Goal: Task Accomplishment & Management: Use online tool/utility

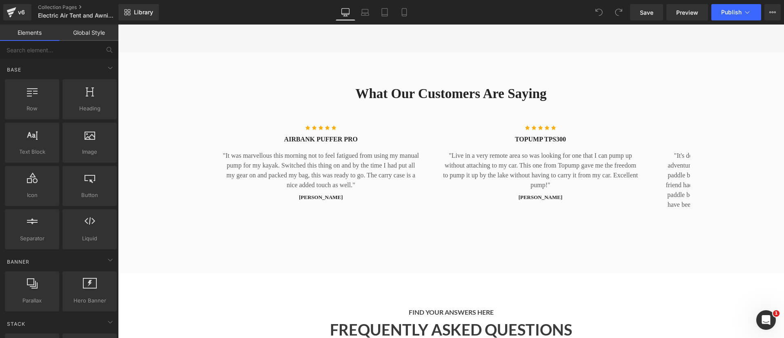
scroll to position [1641, 0]
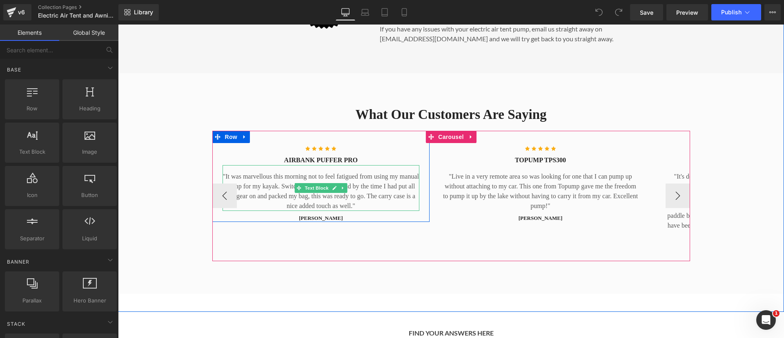
click at [276, 194] on p ""It was marvellous this morning not to feel fatigued from using my manual pump …" at bounding box center [321, 191] width 197 height 39
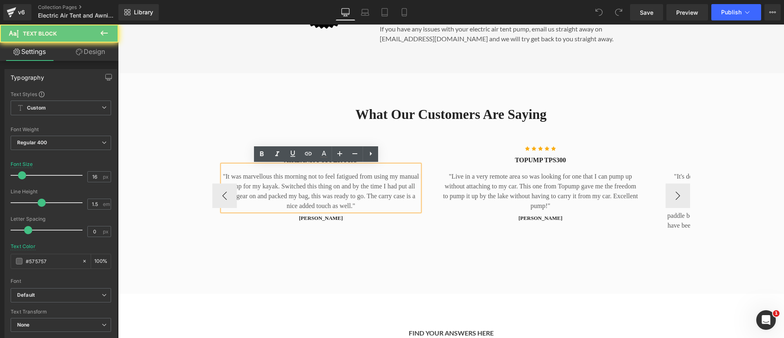
click at [276, 194] on p ""It was marvellous this morning not to feel fatigued from using my manual pump …" at bounding box center [321, 191] width 197 height 39
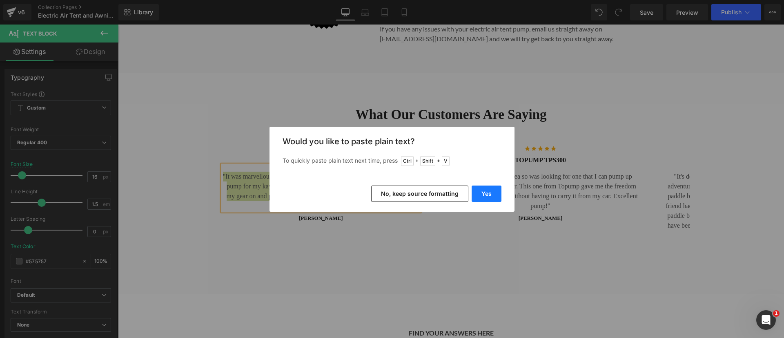
click at [487, 190] on button "Yes" at bounding box center [487, 193] width 30 height 16
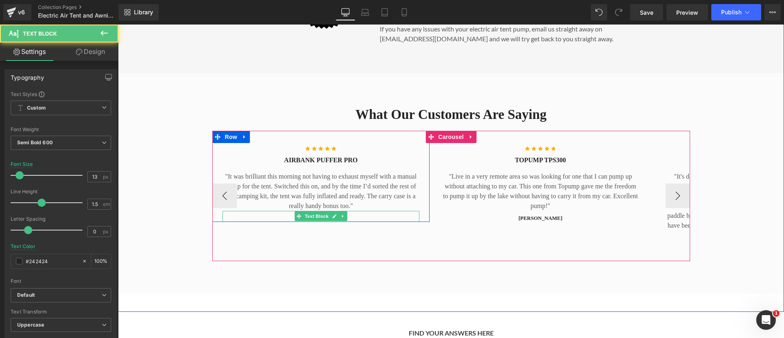
click at [386, 219] on p "[PERSON_NAME]" at bounding box center [321, 218] width 197 height 8
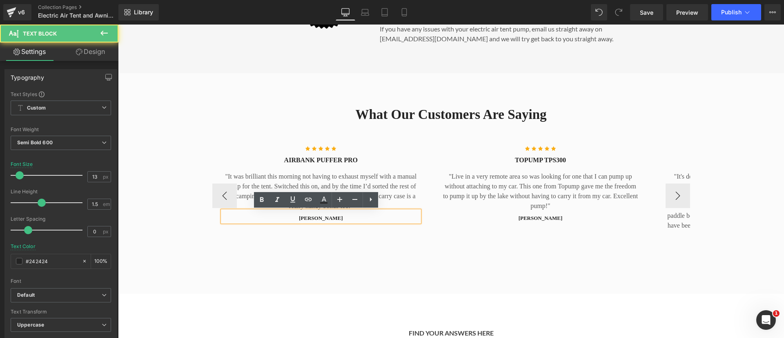
click at [366, 214] on p "[PERSON_NAME]" at bounding box center [321, 218] width 197 height 8
click at [307, 218] on p "[PERSON_NAME]" at bounding box center [321, 218] width 197 height 8
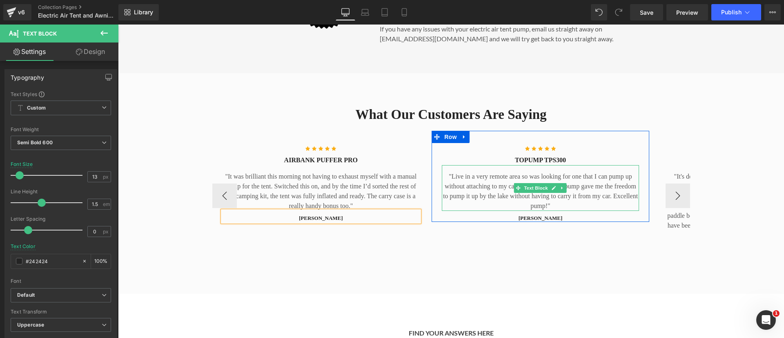
click at [491, 181] on p ""Live in a very remote area so was looking for one that I can pump up without a…" at bounding box center [540, 191] width 197 height 39
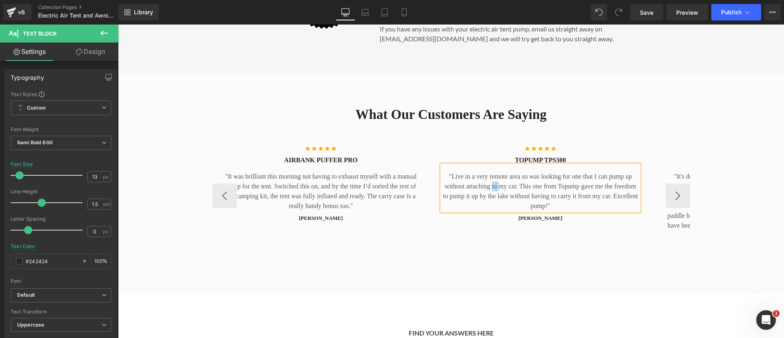
click at [491, 181] on p ""Live in a very remote area so was looking for one that I can pump up without a…" at bounding box center [540, 191] width 197 height 39
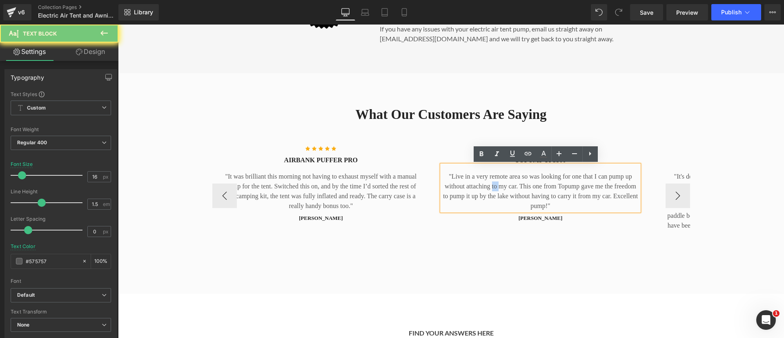
click at [491, 181] on p ""Live in a very remote area so was looking for one that I can pump up without a…" at bounding box center [540, 191] width 197 height 39
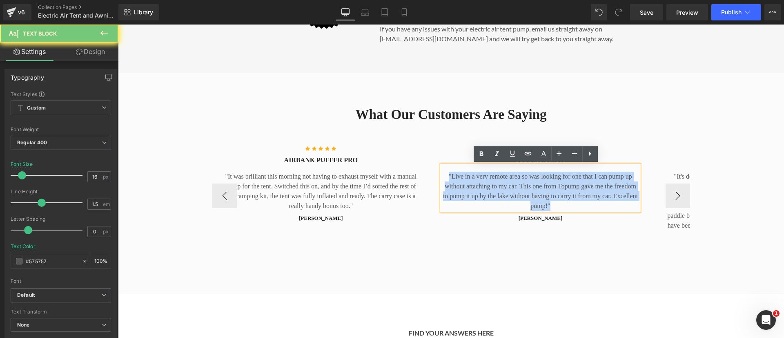
copy p ""Live in a very remote area so was looking for one that I can pump up without a…"
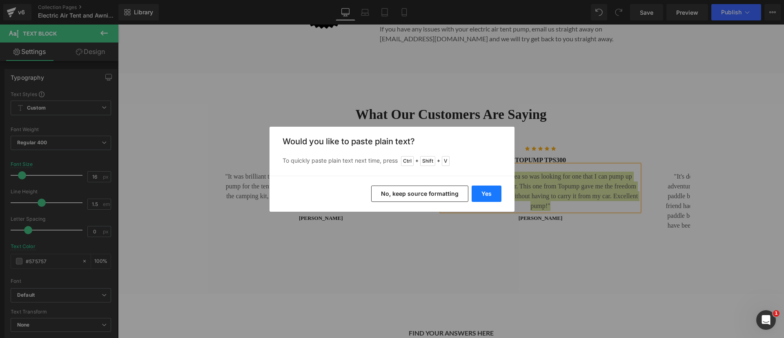
click at [486, 194] on button "Yes" at bounding box center [487, 193] width 30 height 16
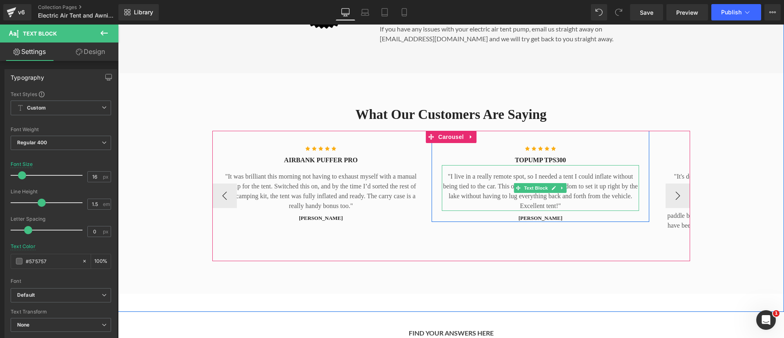
click at [454, 177] on p ""I live in a really remote spot, so I needed a tent I could inflate without bei…" at bounding box center [540, 191] width 197 height 39
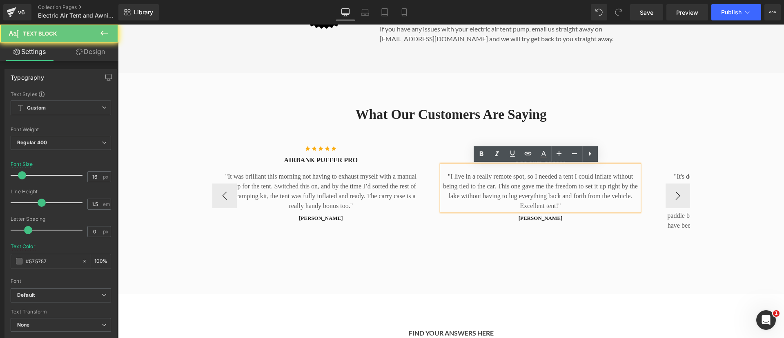
click at [454, 177] on p ""I live in a really remote spot, so I needed a tent I could inflate without bei…" at bounding box center [540, 191] width 197 height 39
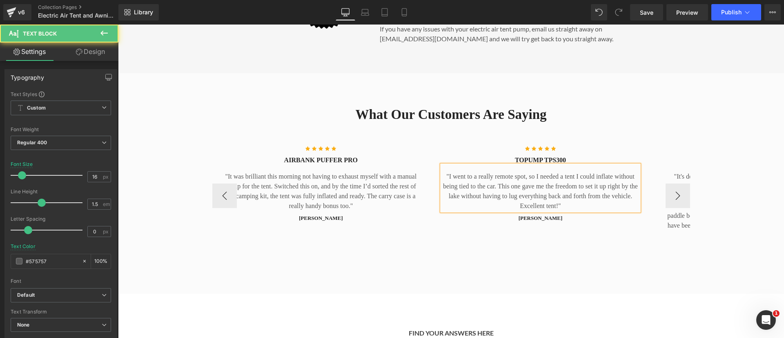
click at [520, 176] on p ""I went to a really remote spot, so I needed a tent I could inflate without bei…" at bounding box center [540, 191] width 197 height 39
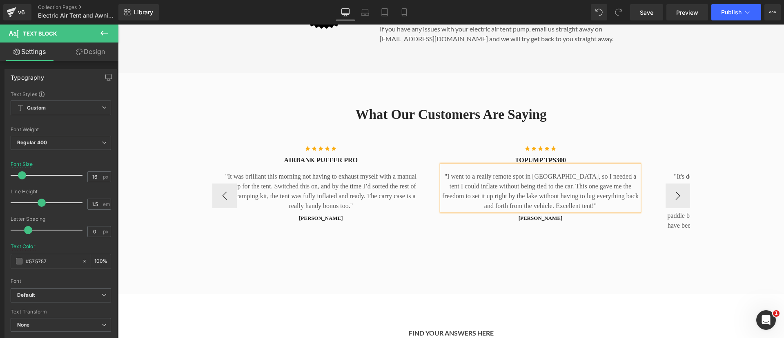
click at [562, 206] on p ""I went to a really remote spot in [GEOGRAPHIC_DATA], so I needed a tent I coul…" at bounding box center [540, 191] width 197 height 39
click at [671, 196] on button "›" at bounding box center [678, 195] width 25 height 25
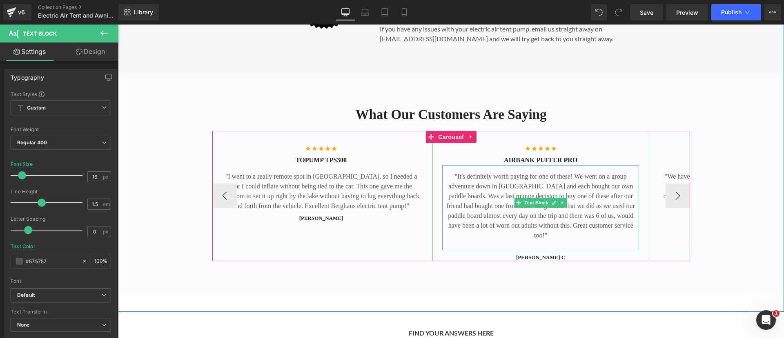
click at [583, 200] on p ""It's definitely worth paying for one of these! We went on a group adventure do…" at bounding box center [540, 206] width 197 height 69
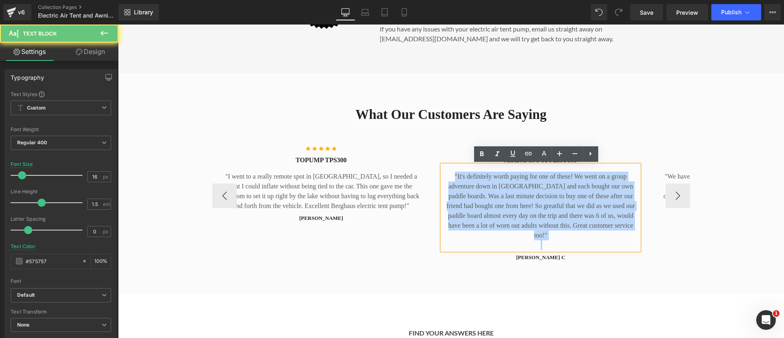
click at [583, 200] on p ""It's definitely worth paying for one of these! We went on a group adventure do…" at bounding box center [540, 206] width 197 height 69
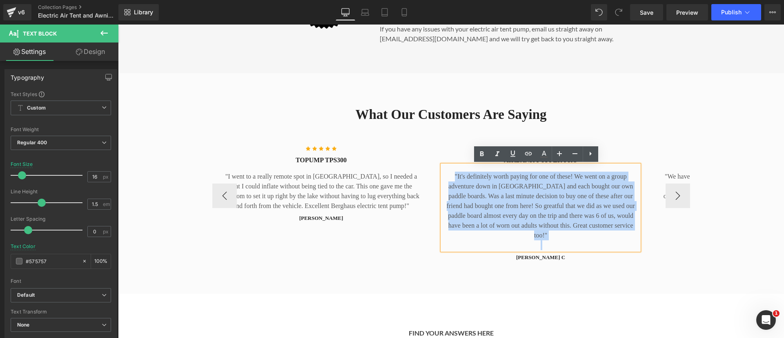
copy p ""It's definitely worth paying for one of these! We went on a group adventure do…"
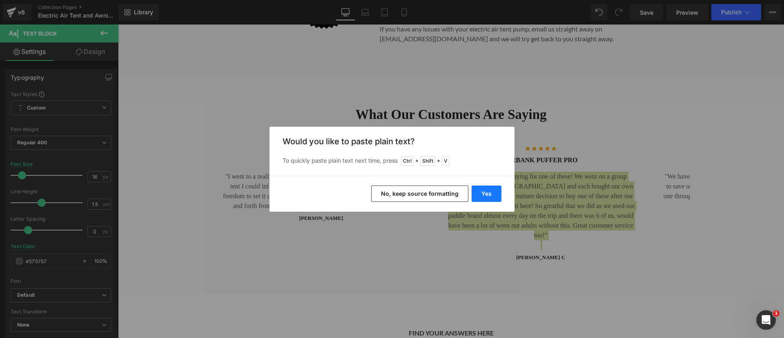
click at [485, 195] on button "Yes" at bounding box center [487, 193] width 30 height 16
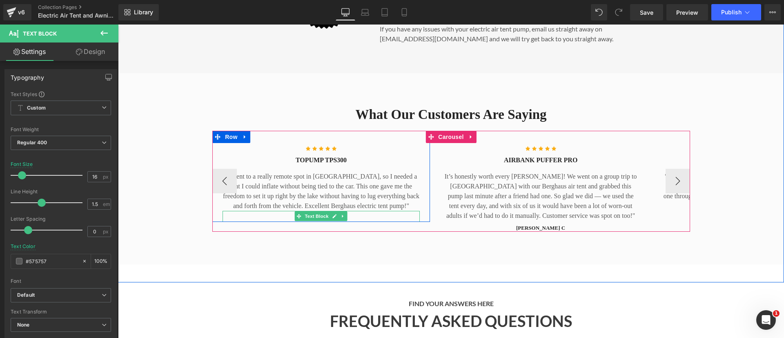
click at [361, 216] on p "[PERSON_NAME]" at bounding box center [321, 218] width 197 height 8
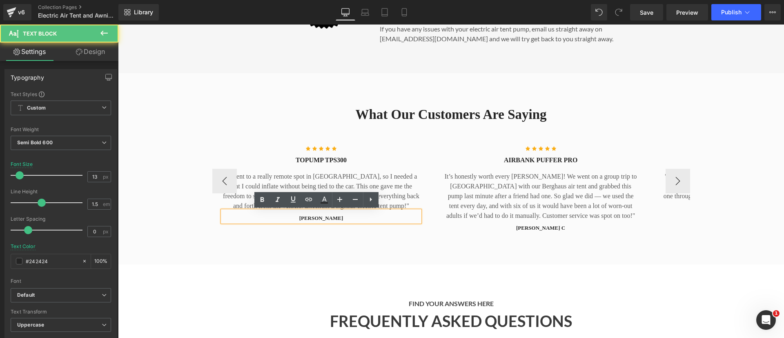
click at [311, 216] on p "[PERSON_NAME]" at bounding box center [321, 218] width 197 height 8
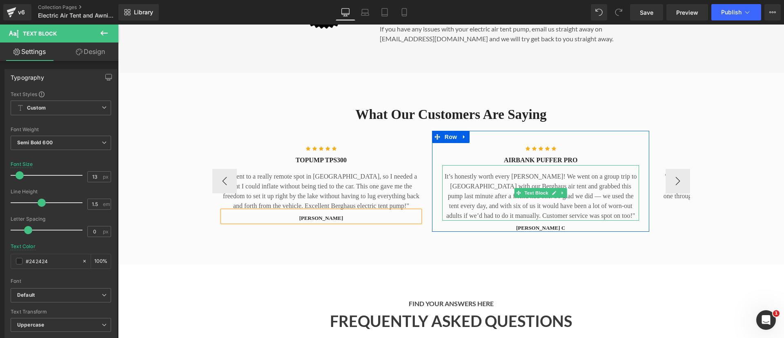
click at [502, 194] on p "It’s honestly worth every [PERSON_NAME]! We went on a group trip to [GEOGRAPHIC…" at bounding box center [540, 196] width 197 height 49
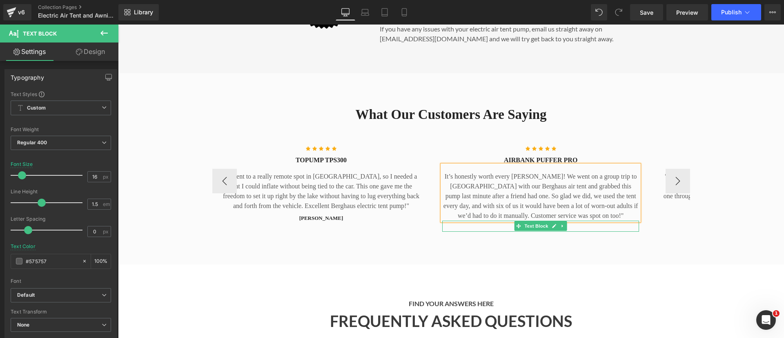
click at [578, 228] on p "[PERSON_NAME] C" at bounding box center [540, 228] width 197 height 8
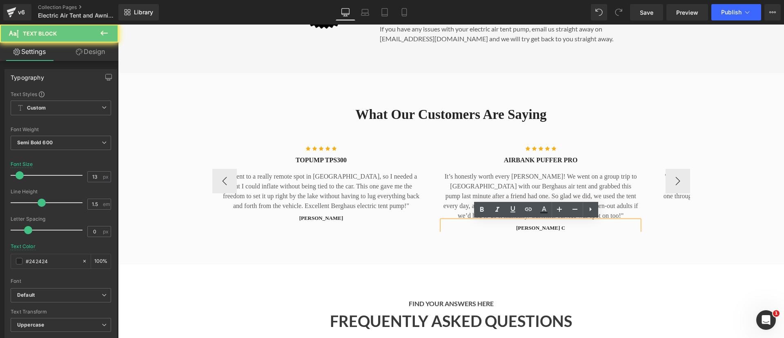
click at [533, 229] on p "[PERSON_NAME] C" at bounding box center [540, 228] width 197 height 8
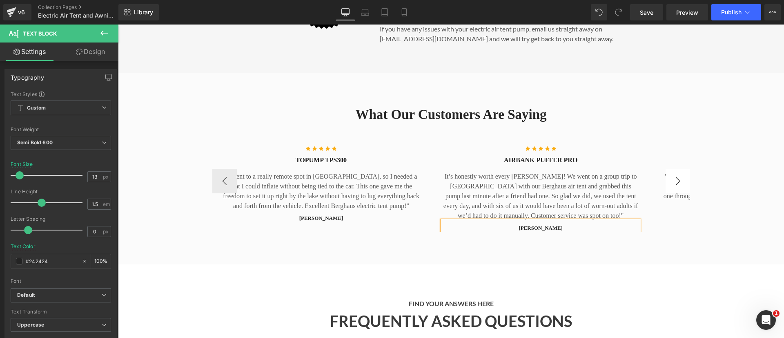
click at [675, 186] on button "›" at bounding box center [678, 181] width 25 height 25
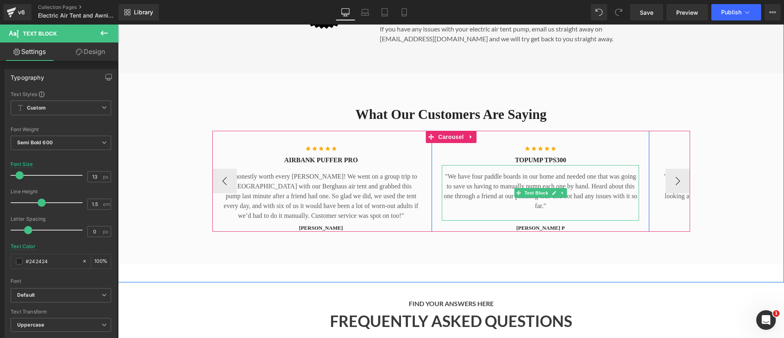
click at [513, 185] on p ""We have four paddle boards in our home and needed one that was going to save u…" at bounding box center [540, 191] width 197 height 39
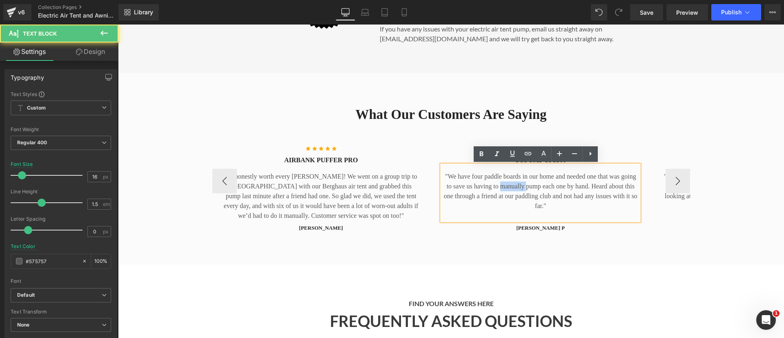
click at [513, 185] on p ""We have four paddle boards in our home and needed one that was going to save u…" at bounding box center [540, 191] width 197 height 39
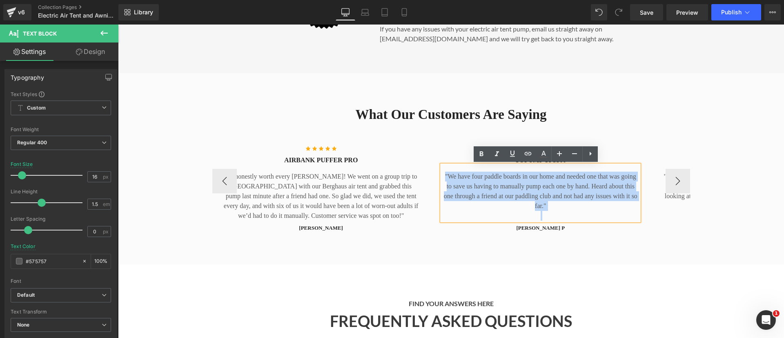
copy p ""We have four paddle boards in our home and needed one that was going to save u…"
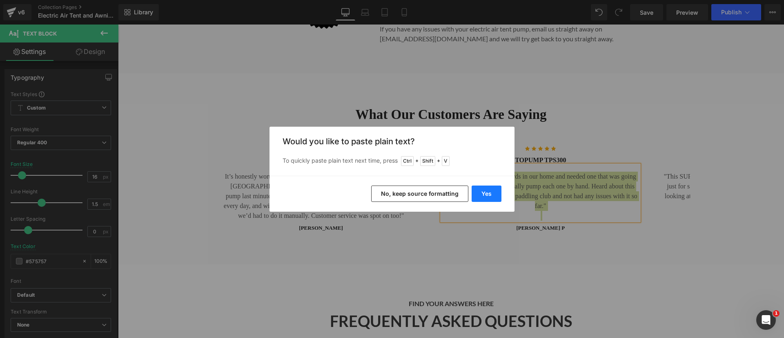
click at [480, 194] on button "Yes" at bounding box center [487, 193] width 30 height 16
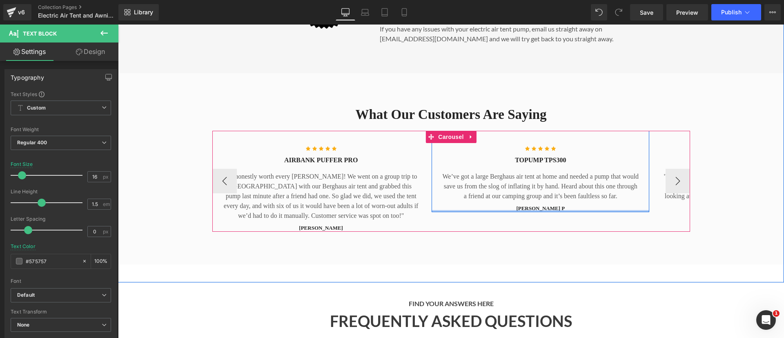
click at [573, 210] on div at bounding box center [541, 211] width 218 height 2
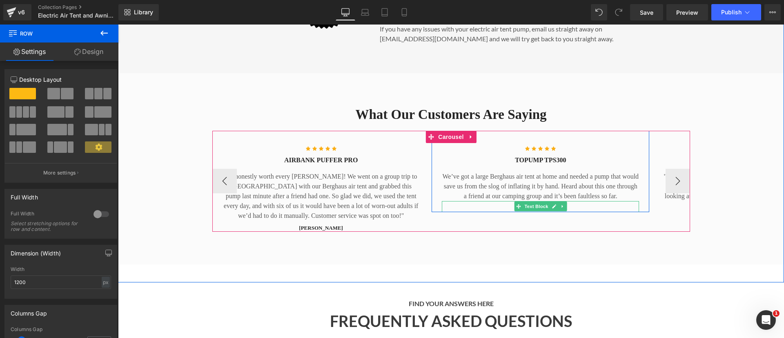
click at [573, 208] on p "[PERSON_NAME] P" at bounding box center [540, 208] width 197 height 8
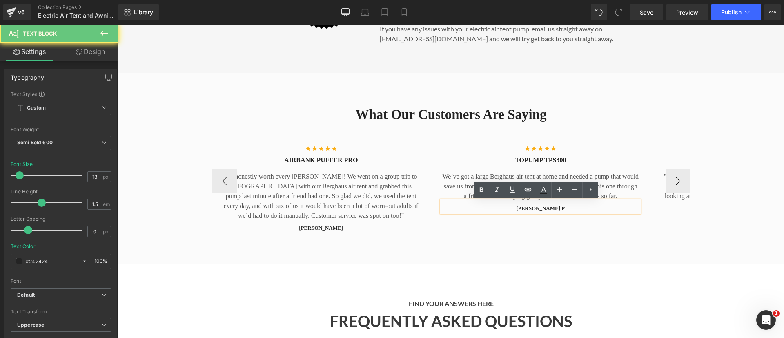
click at [536, 207] on p "[PERSON_NAME] P" at bounding box center [540, 208] width 197 height 8
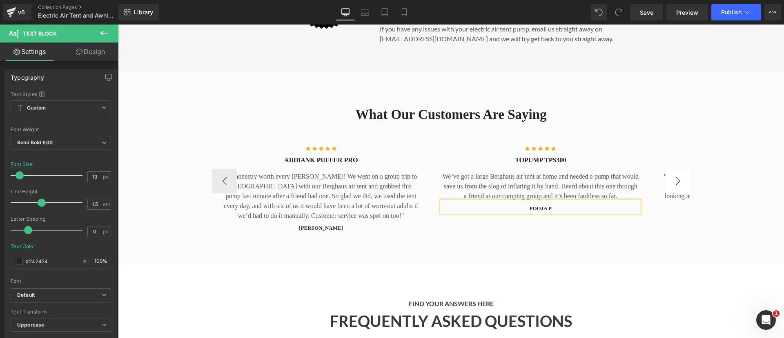
click at [668, 187] on button "›" at bounding box center [678, 181] width 25 height 25
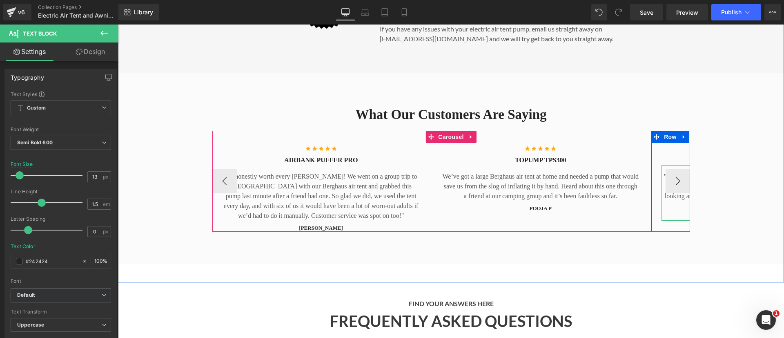
click at [663, 197] on p ""This SUP pump works brilliantly and is worth every [PERSON_NAME] just for savi…" at bounding box center [760, 191] width 197 height 39
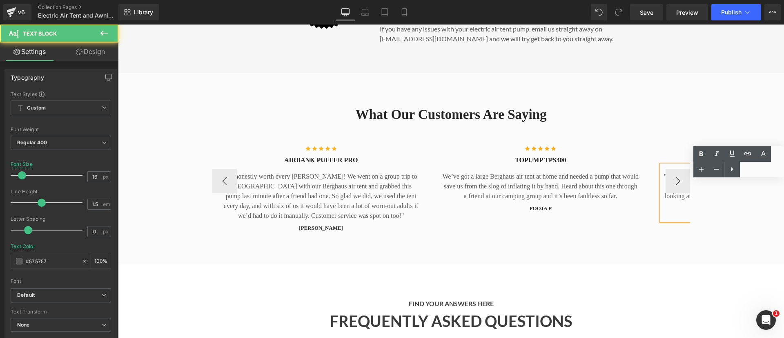
click at [663, 197] on p ""This SUP pump works brilliantly and is worth every [PERSON_NAME] just for savi…" at bounding box center [760, 191] width 197 height 39
copy p ""This SUP pump works brilliantly and is worth every [PERSON_NAME] just for savi…"
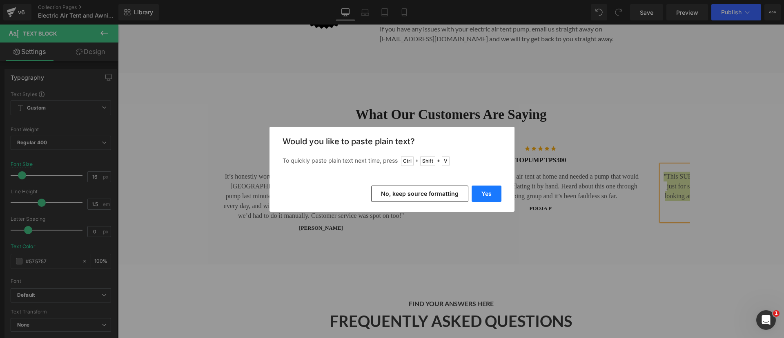
click at [482, 194] on button "Yes" at bounding box center [487, 193] width 30 height 16
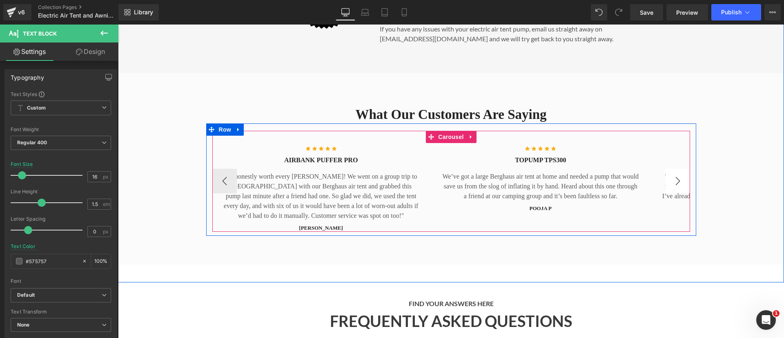
click at [676, 188] on button "›" at bounding box center [678, 181] width 25 height 25
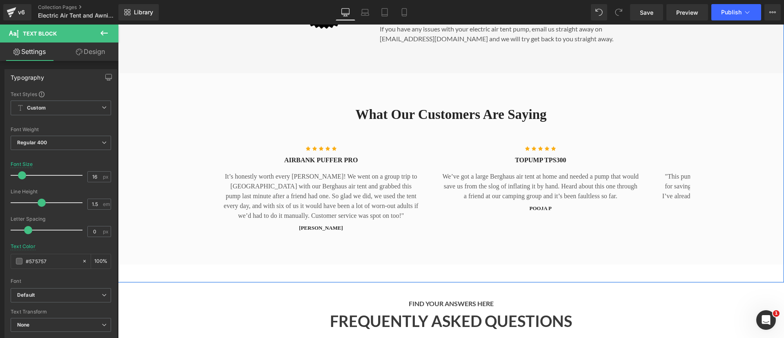
click at [742, 187] on div "What Our Customers Are Saying Heading Row Icon Icon Icon Icon Icon Icon List Ho…" at bounding box center [451, 165] width 666 height 142
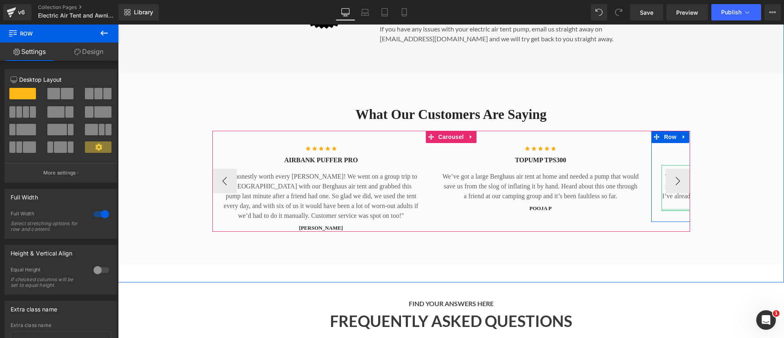
click at [678, 209] on div at bounding box center [760, 210] width 197 height 2
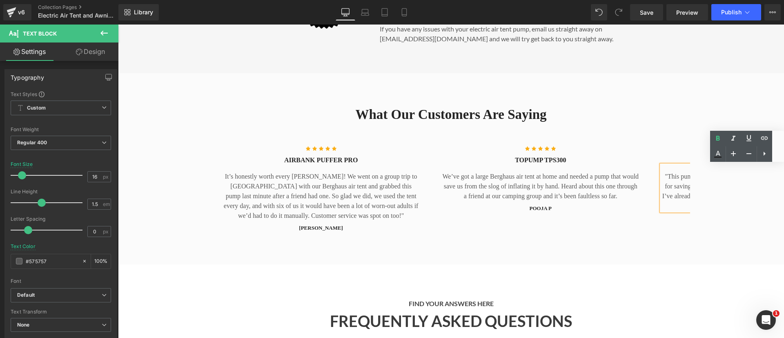
click at [701, 205] on div "What Our Customers Are Saying Heading Row Icon Icon Icon Icon Icon Icon List Ho…" at bounding box center [451, 165] width 666 height 142
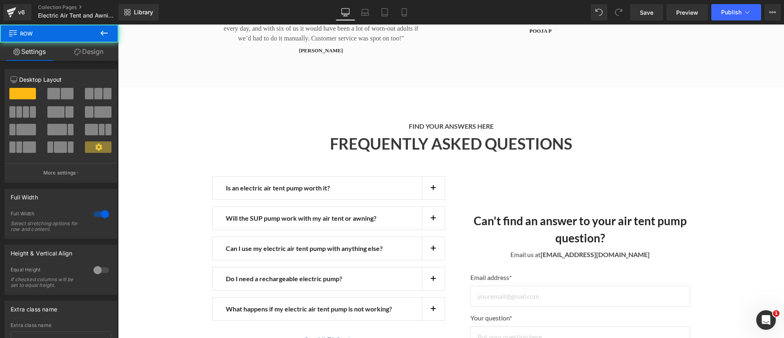
scroll to position [1818, 0]
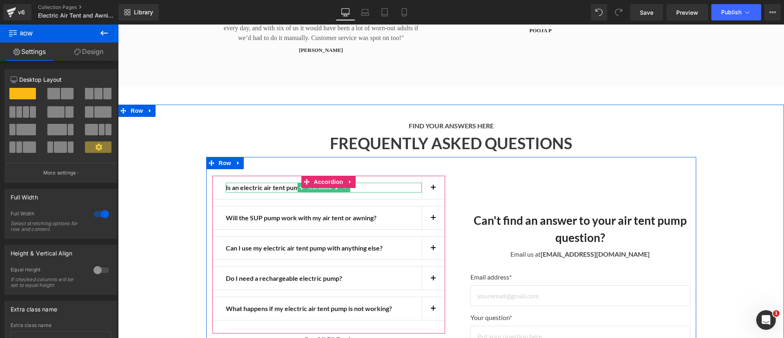
click at [275, 185] on strong "Is an electric air tent pump worth it?" at bounding box center [278, 187] width 104 height 8
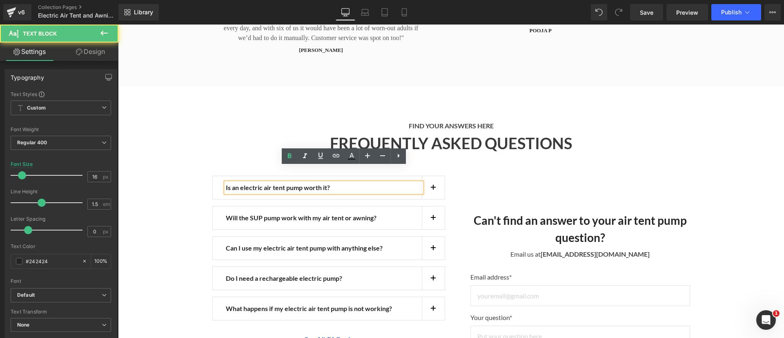
click at [275, 185] on strong "Is an electric air tent pump worth it?" at bounding box center [278, 187] width 104 height 8
click at [430, 189] on button "button" at bounding box center [433, 187] width 23 height 23
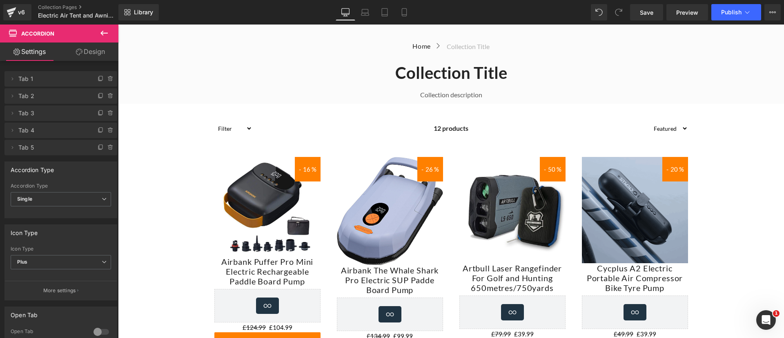
scroll to position [27, 0]
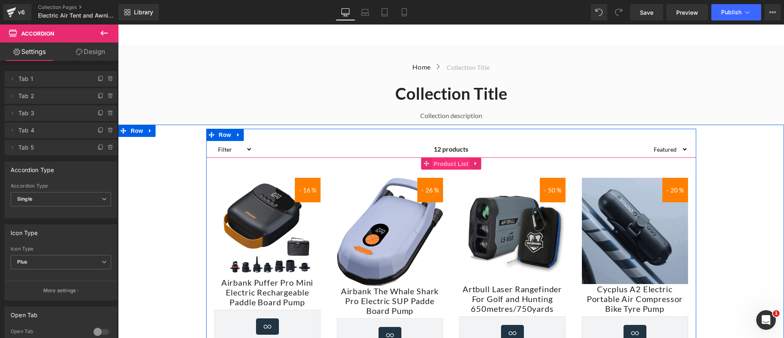
click at [462, 163] on span "Product List" at bounding box center [451, 164] width 39 height 12
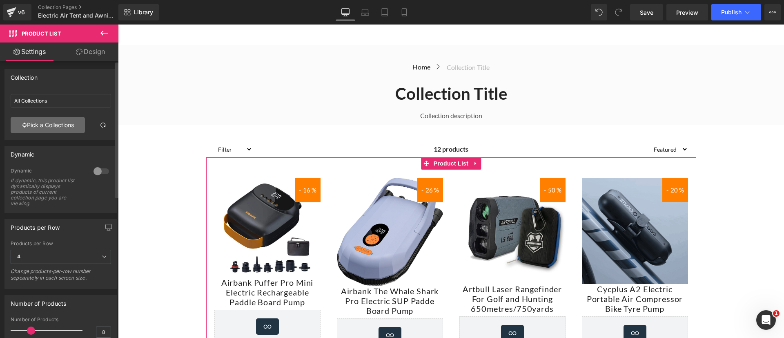
click at [45, 126] on link "Pick a Collections" at bounding box center [48, 125] width 74 height 16
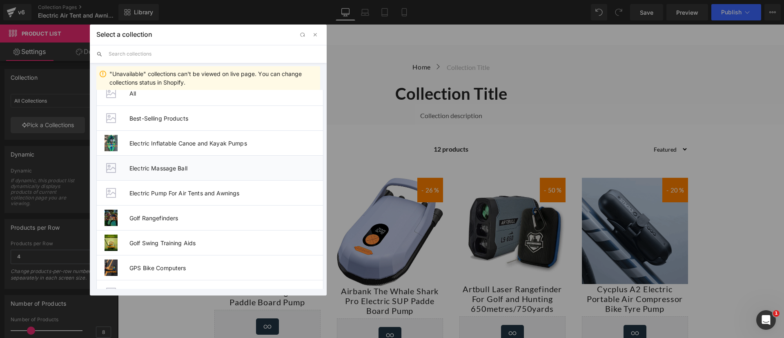
scroll to position [40, 0]
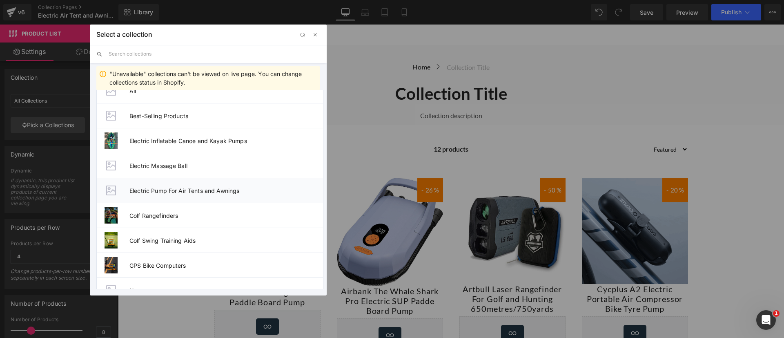
click at [209, 194] on li "Electric Pump For Air Tents and Awnings" at bounding box center [209, 190] width 227 height 25
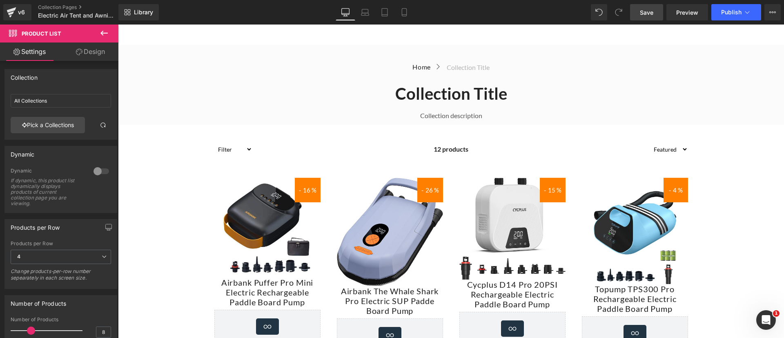
click at [650, 11] on span "Save" at bounding box center [646, 12] width 13 height 9
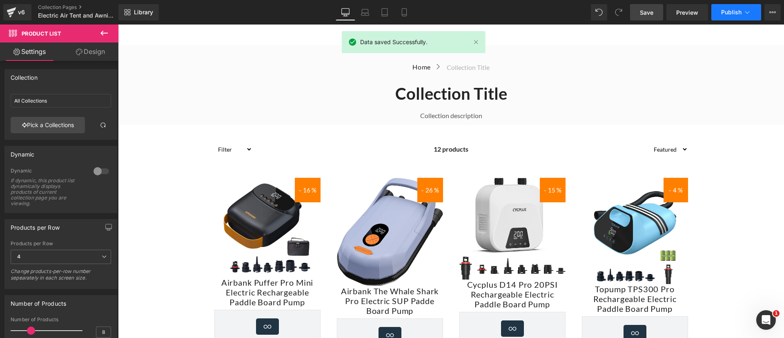
click at [735, 10] on span "Publish" at bounding box center [731, 12] width 20 height 7
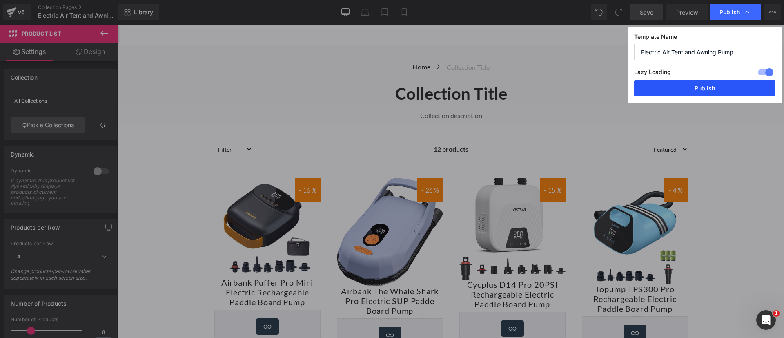
click at [704, 86] on button "Publish" at bounding box center [704, 88] width 141 height 16
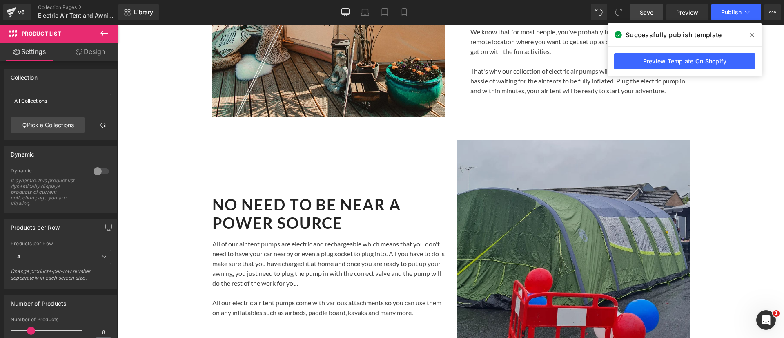
scroll to position [612, 0]
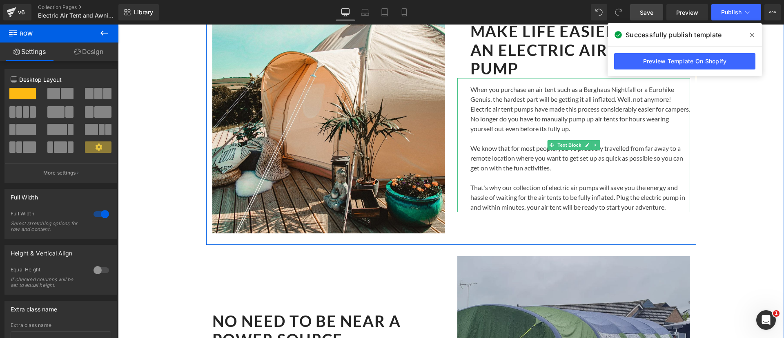
scroll to position [423, 0]
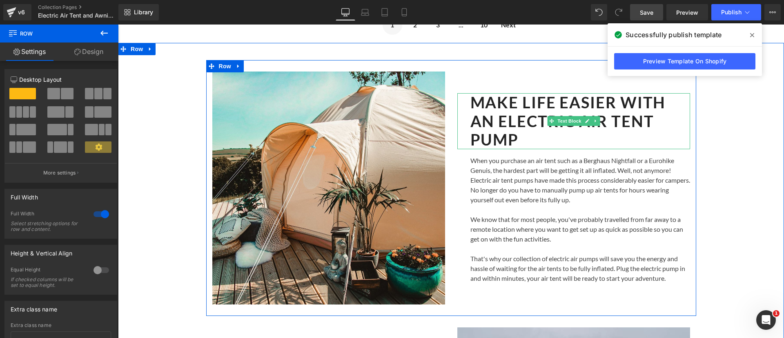
click at [533, 116] on b "MAKE LIFE EASIER WITH AN ELECTRIC AIR TENT PUMP" at bounding box center [569, 121] width 196 height 56
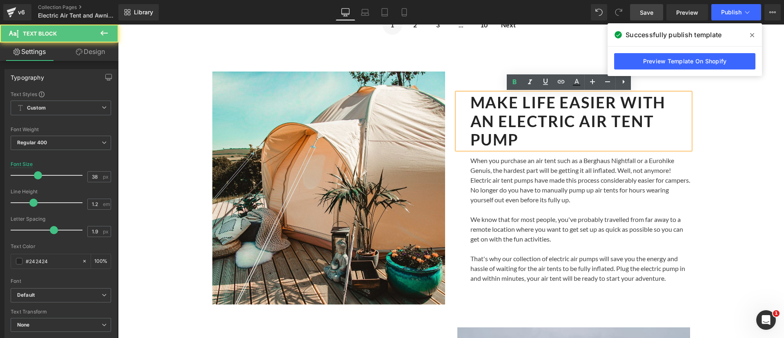
click at [580, 120] on b "MAKE LIFE EASIER WITH AN ELECTRIC AIR TENT PUMP" at bounding box center [569, 121] width 196 height 56
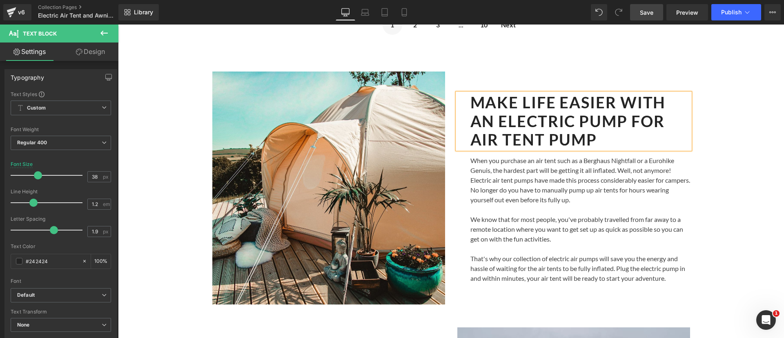
click at [539, 140] on b "MAKE LIFE EASIER WITH AN ELECTRIC PUMP FOR AIR TENT PUMP" at bounding box center [569, 121] width 196 height 56
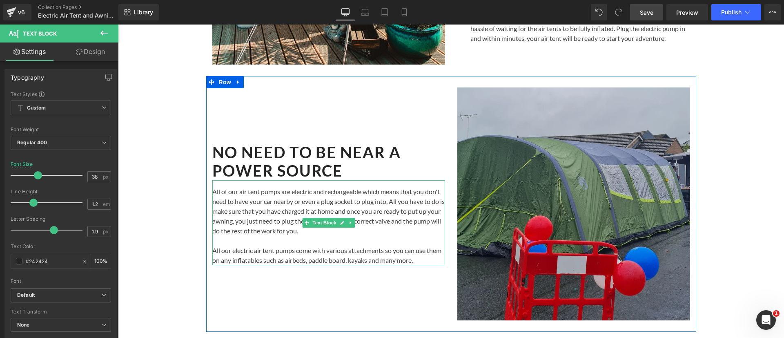
scroll to position [422, 0]
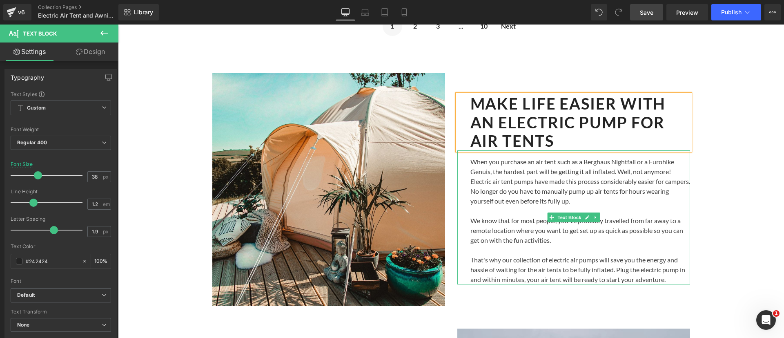
click at [553, 176] on p "When you purchase an air tent such as a Berghaus Nightfall or a Eurohike Genuis…" at bounding box center [581, 181] width 220 height 49
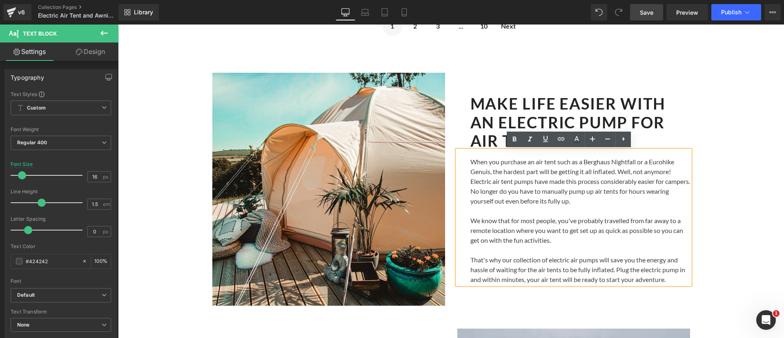
scroll to position [732, 0]
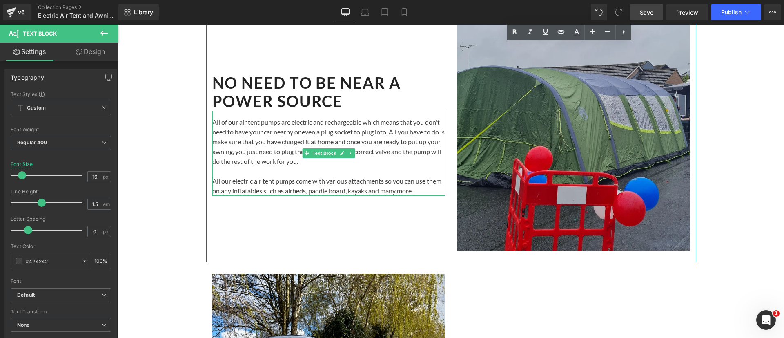
click at [241, 181] on p "All our electric air tent pumps come with various attachments so you can use th…" at bounding box center [328, 186] width 233 height 20
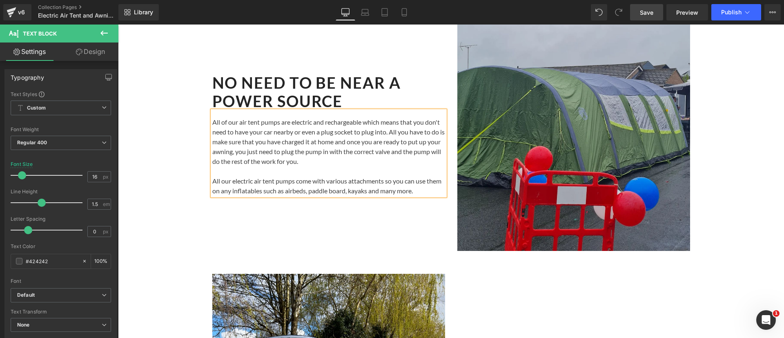
click at [269, 183] on p "All our electric air tent pumps come with various attachments so you can use th…" at bounding box center [328, 186] width 233 height 20
click at [279, 182] on p "All our electric air pumps come with various attachments so you can use them on…" at bounding box center [328, 186] width 233 height 20
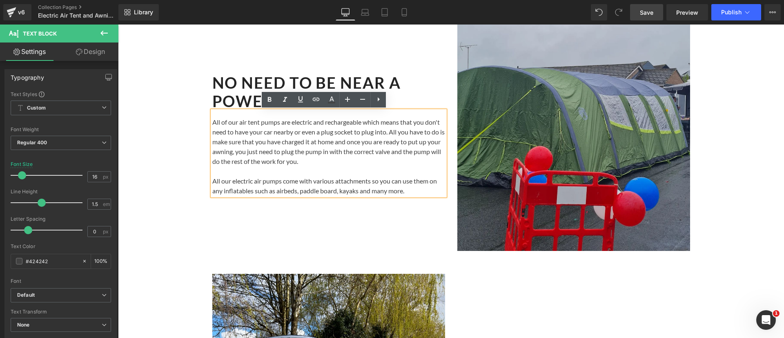
click at [256, 182] on p "All our electric air pumps come with various attachments so you can use them on…" at bounding box center [328, 186] width 233 height 20
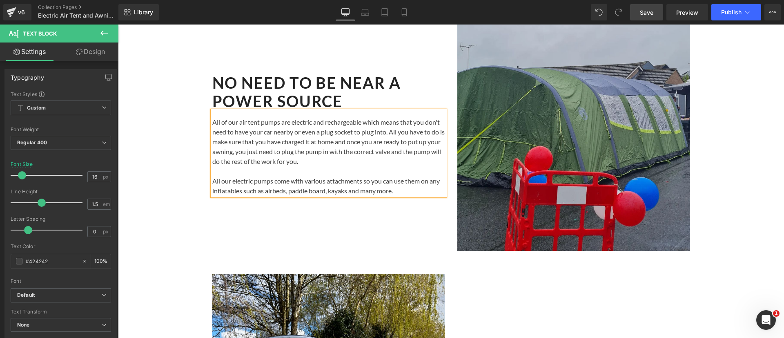
click at [271, 181] on p "All our electric pumps come with various attachments so you can use them on any…" at bounding box center [328, 186] width 233 height 20
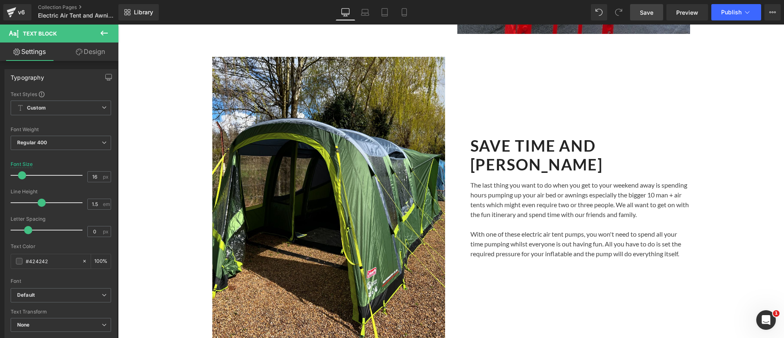
scroll to position [956, 0]
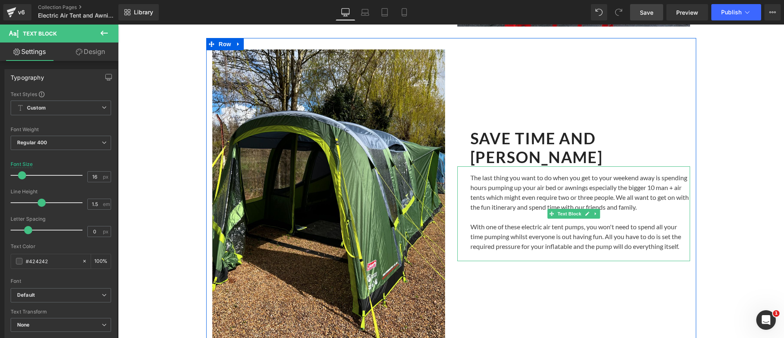
click at [533, 196] on p "The last thing you want to do when you get to your weekend away is spending hou…" at bounding box center [581, 192] width 220 height 39
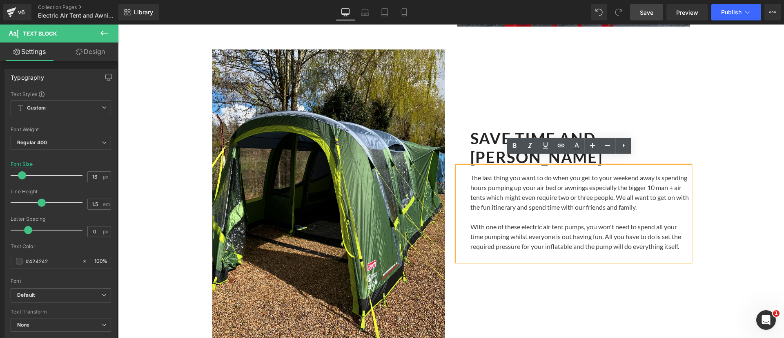
click at [553, 222] on p "With one of these electric air tent pumps, you won't need to spend all your tim…" at bounding box center [581, 236] width 220 height 29
click at [567, 222] on p "With one of these electric air pumps, you won't need to spend all your time pum…" at bounding box center [581, 236] width 220 height 29
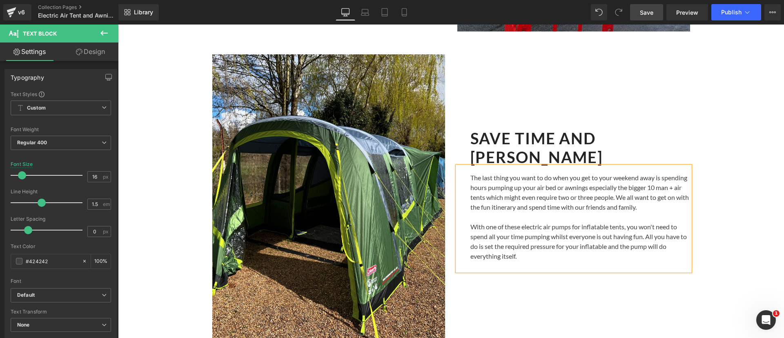
click at [667, 143] on h2 "SAVE TIME AND [PERSON_NAME]" at bounding box center [581, 147] width 220 height 37
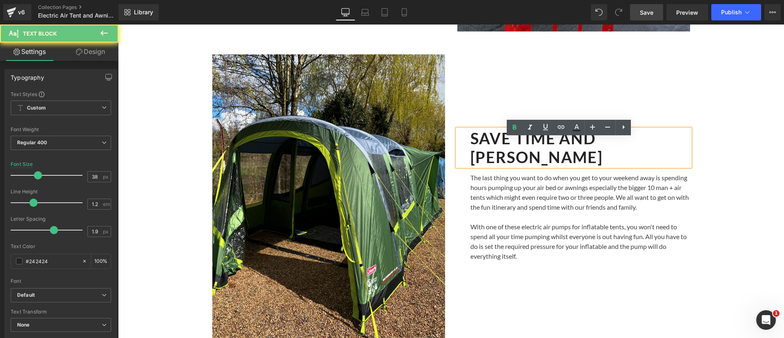
click at [660, 146] on h2 "SAVE TIME AND [PERSON_NAME]" at bounding box center [581, 147] width 220 height 37
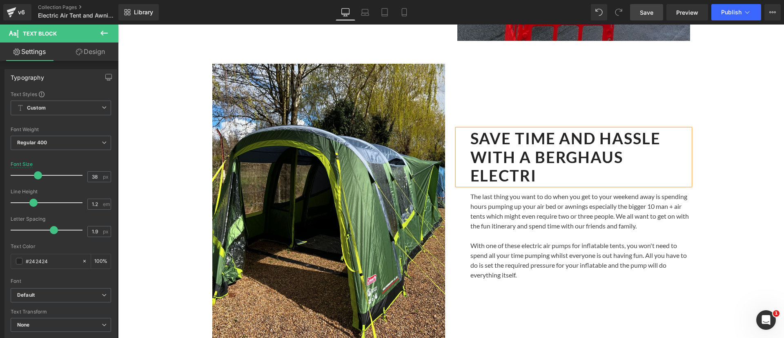
scroll to position [933, 0]
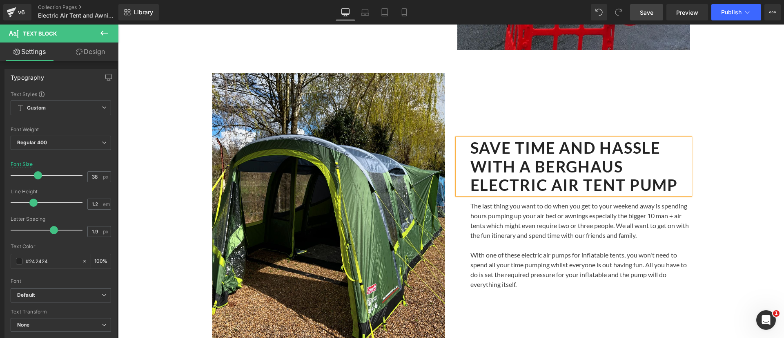
click at [649, 13] on span "Save" at bounding box center [646, 12] width 13 height 9
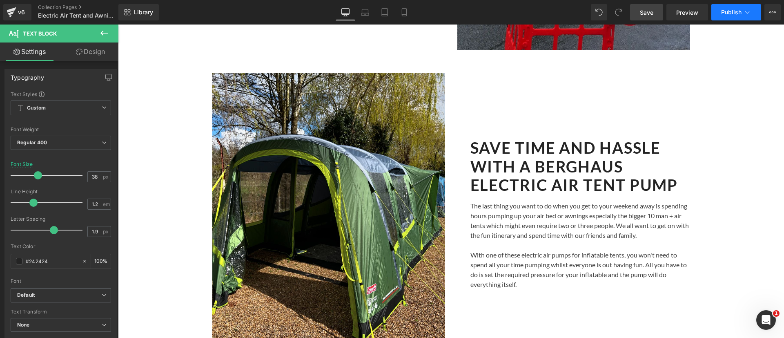
click at [750, 9] on icon at bounding box center [747, 12] width 8 height 8
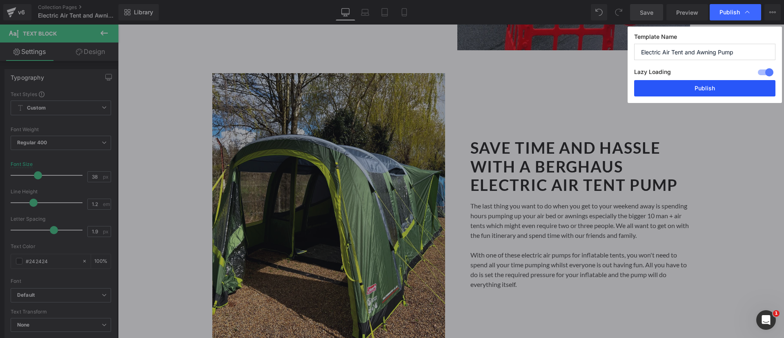
drag, startPoint x: 712, startPoint y: 92, endPoint x: 666, endPoint y: 178, distance: 97.6
click at [712, 93] on button "Publish" at bounding box center [704, 88] width 141 height 16
